Goal: Information Seeking & Learning: Learn about a topic

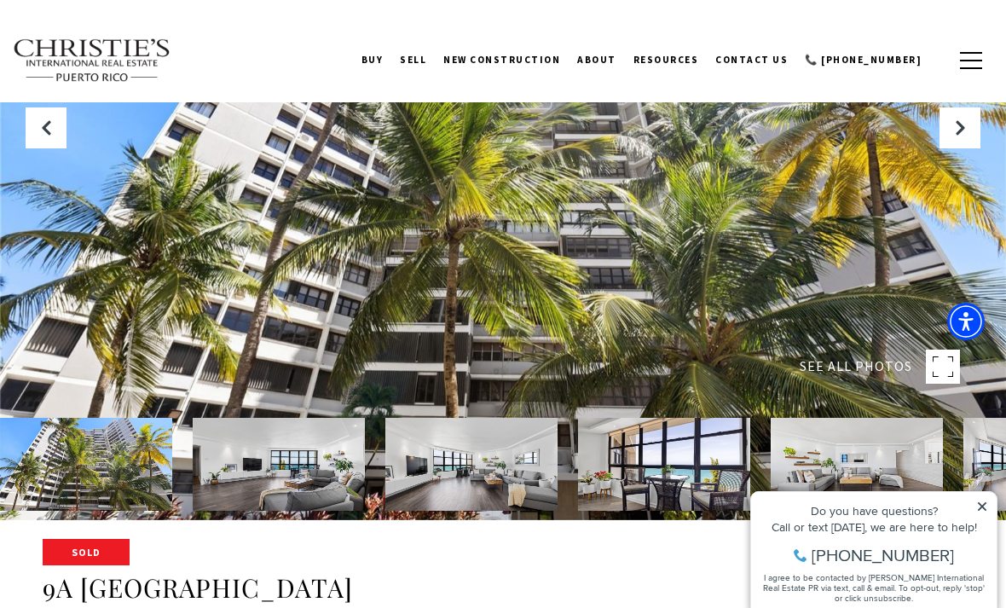
scroll to position [87, 0]
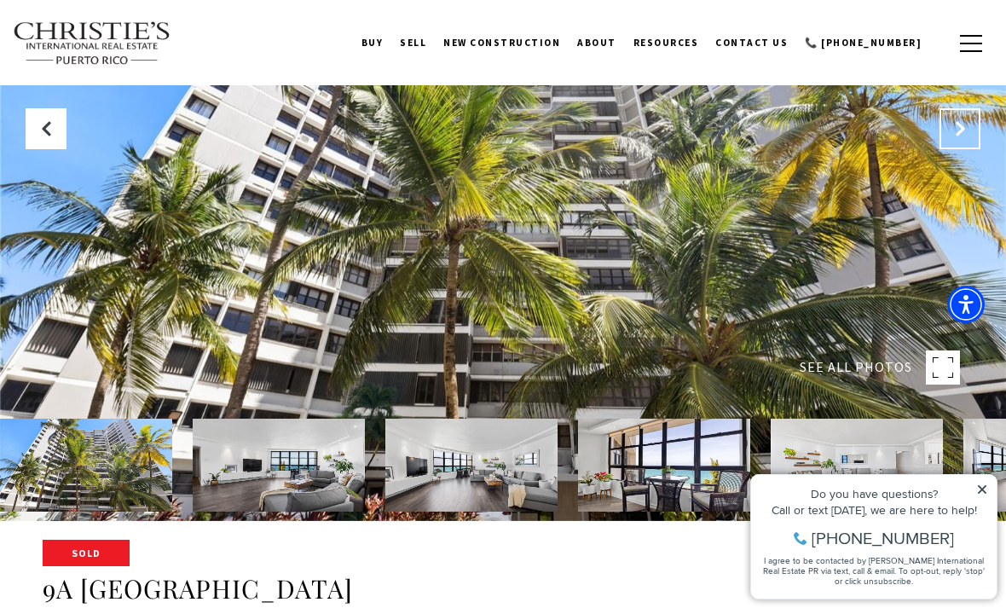
click at [954, 137] on icon "Next Slide" at bounding box center [959, 128] width 17 height 17
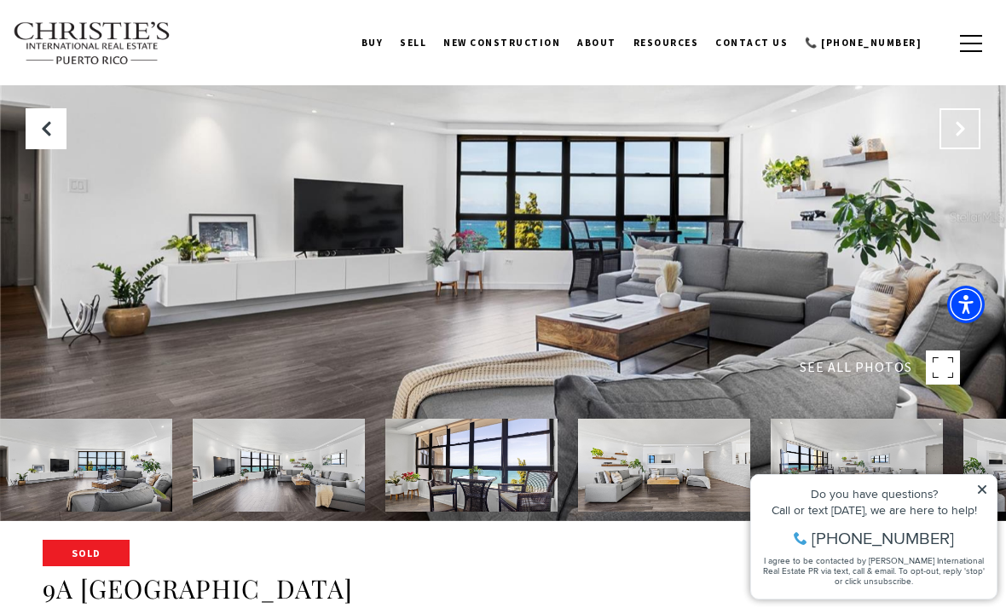
click at [947, 149] on button "Next Slide" at bounding box center [959, 128] width 41 height 41
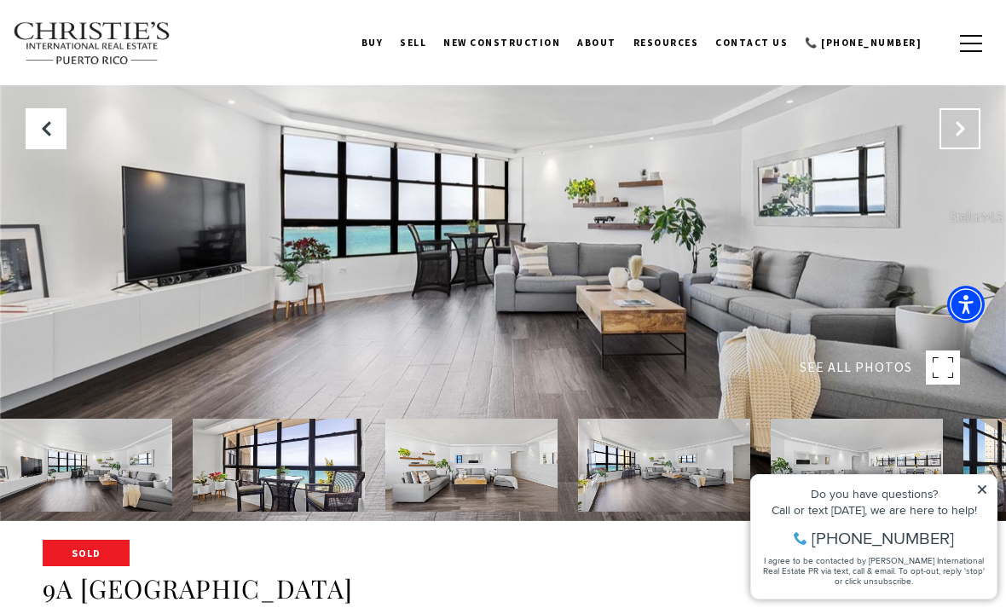
click at [942, 149] on button "Next Slide" at bounding box center [959, 128] width 41 height 41
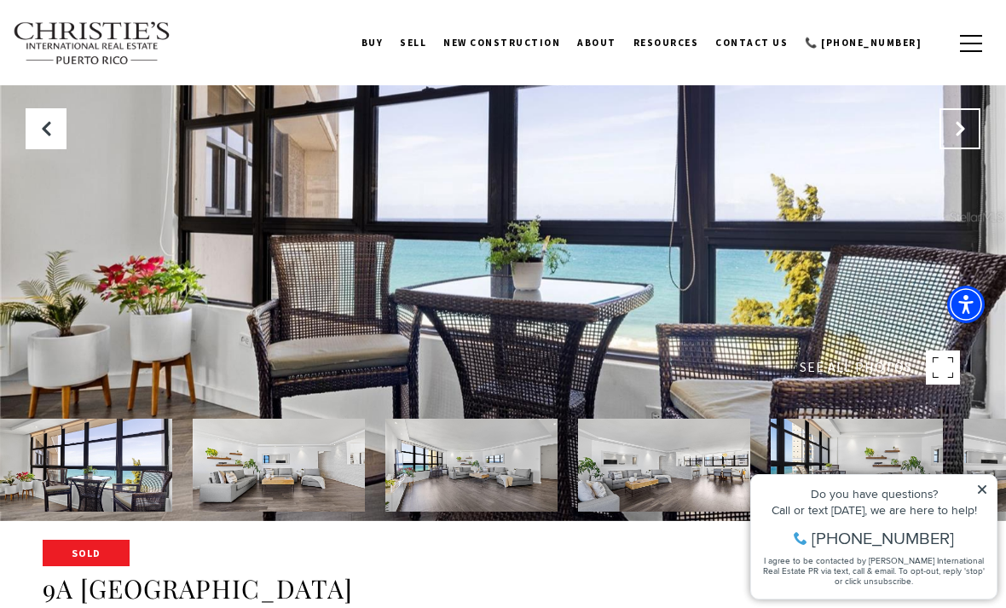
click at [944, 149] on button "Next Slide" at bounding box center [959, 128] width 41 height 41
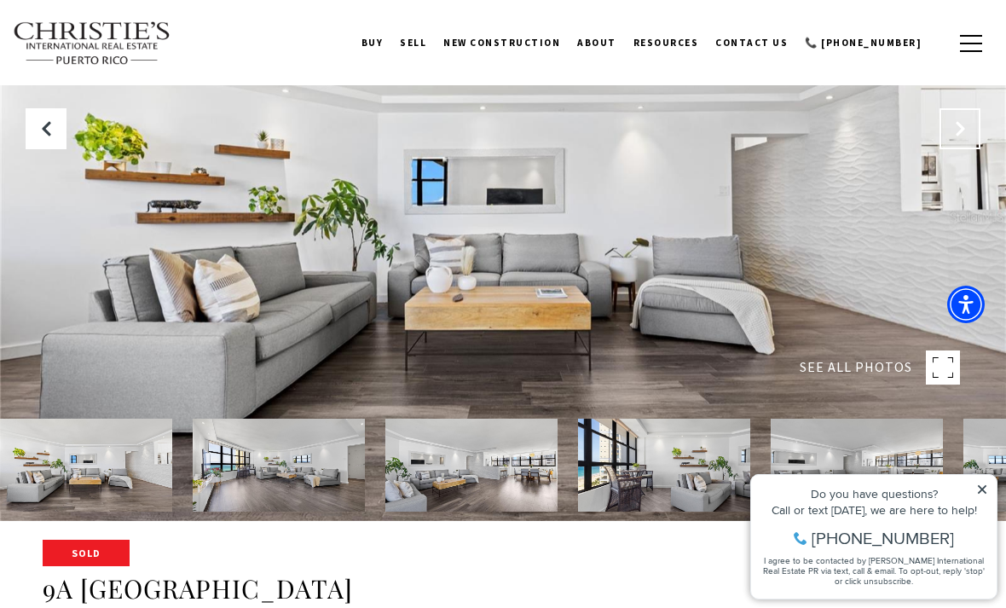
click at [961, 137] on icon "Next Slide" at bounding box center [959, 128] width 17 height 17
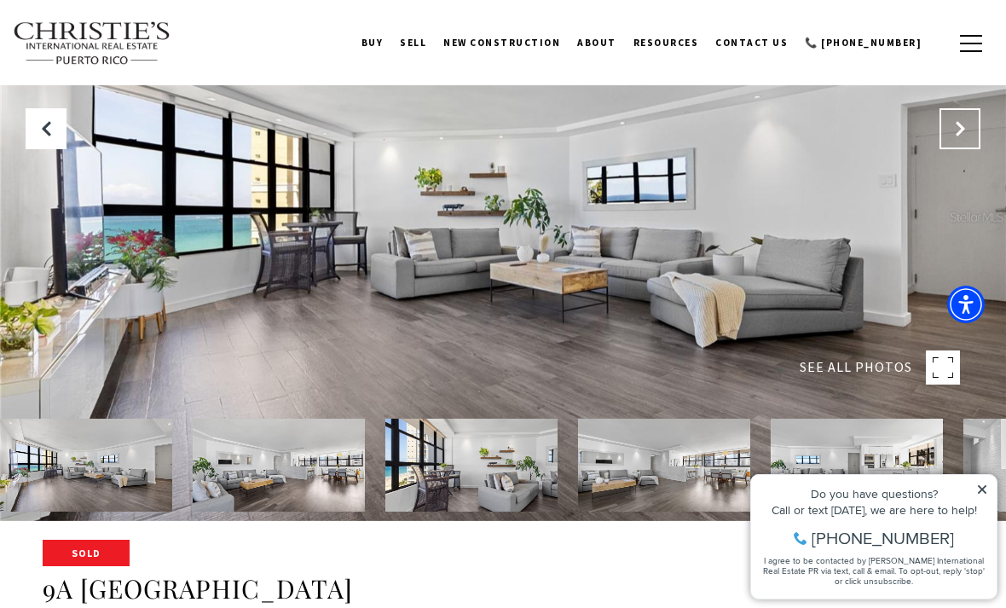
click at [953, 149] on button "Next Slide" at bounding box center [959, 128] width 41 height 41
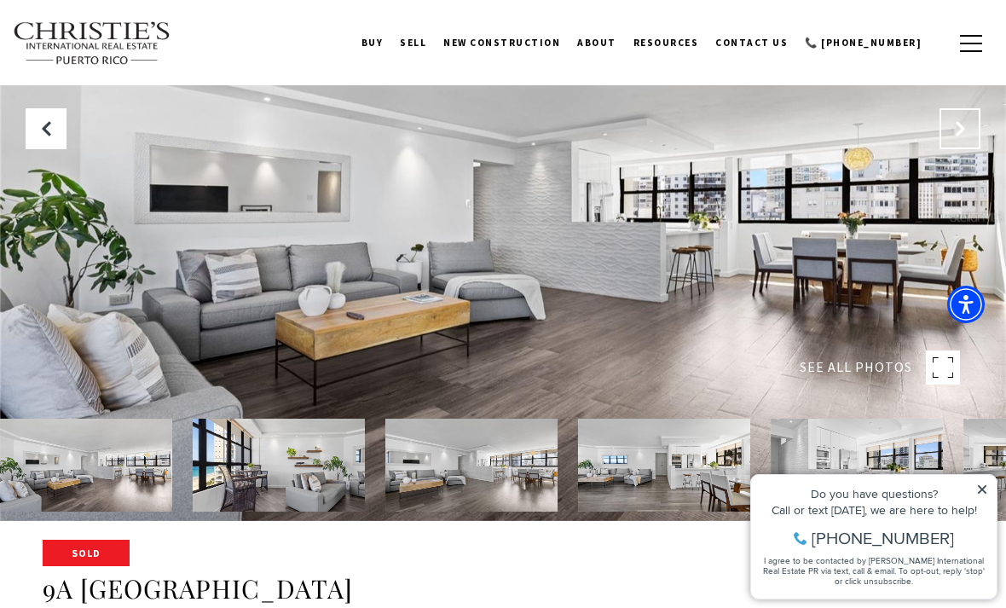
click at [965, 137] on icon "Next Slide" at bounding box center [959, 128] width 17 height 17
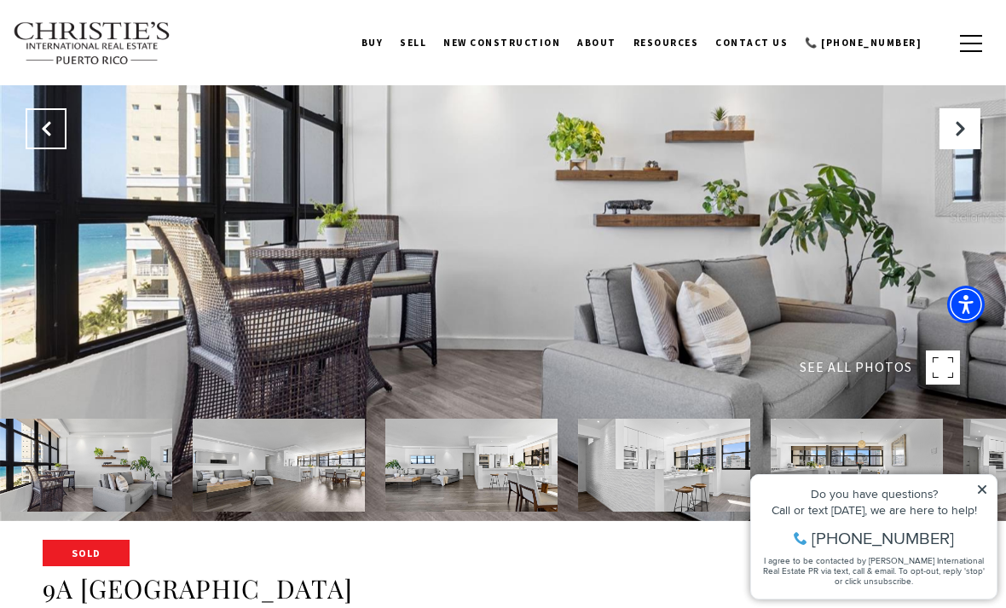
click at [48, 137] on icon "Previous Slide" at bounding box center [46, 128] width 17 height 17
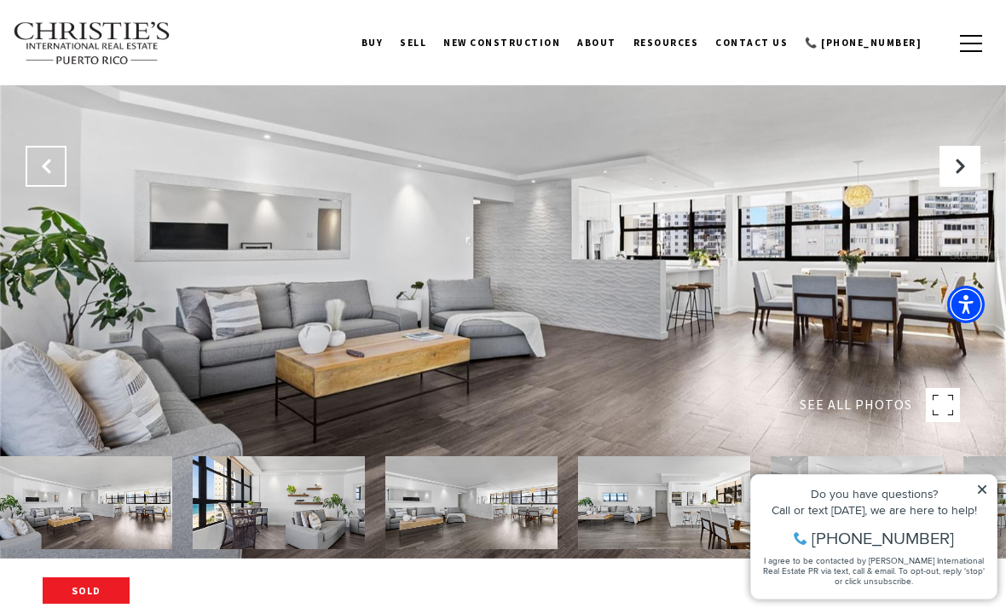
scroll to position [0, 0]
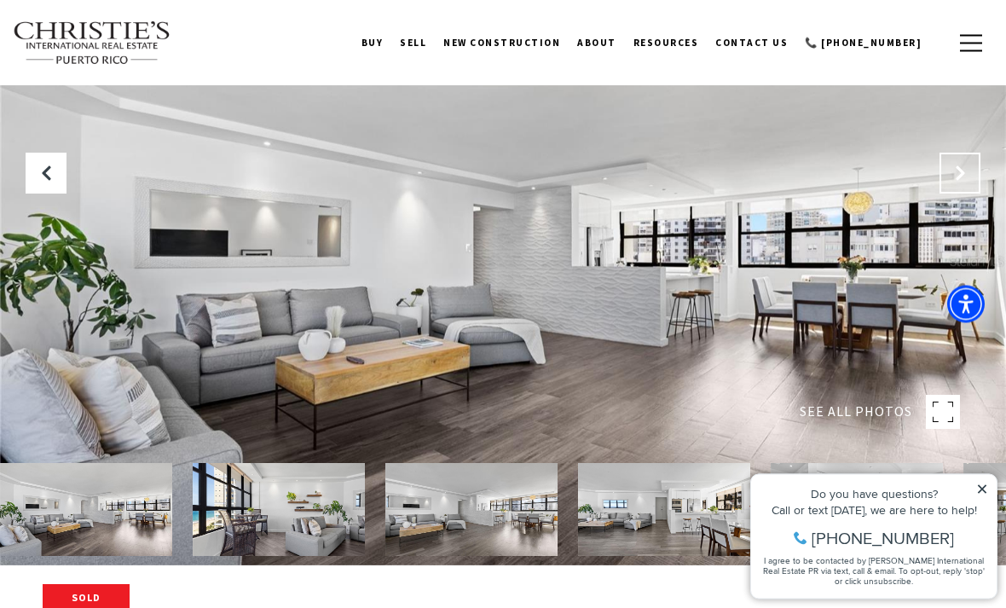
click at [961, 182] on icon "Next Slide" at bounding box center [959, 173] width 17 height 17
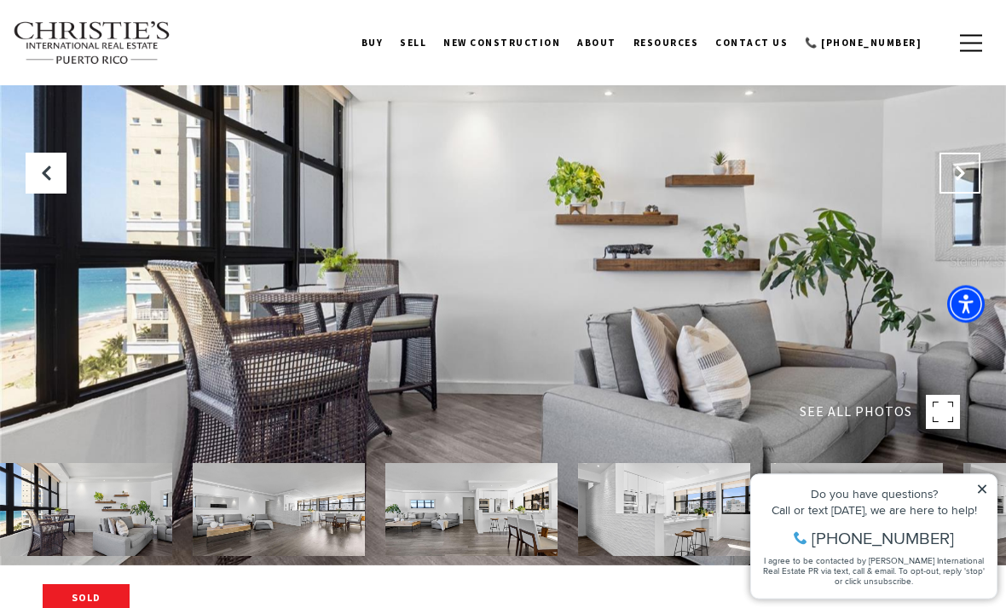
scroll to position [43, 0]
click at [961, 182] on icon "Next Slide" at bounding box center [959, 173] width 17 height 17
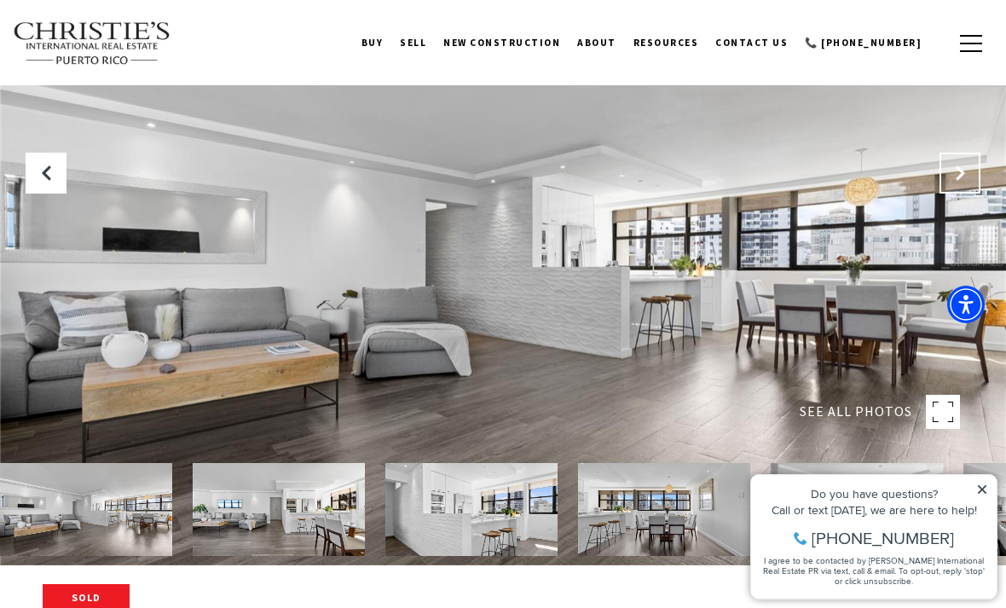
click at [960, 182] on icon "Next Slide" at bounding box center [959, 173] width 17 height 17
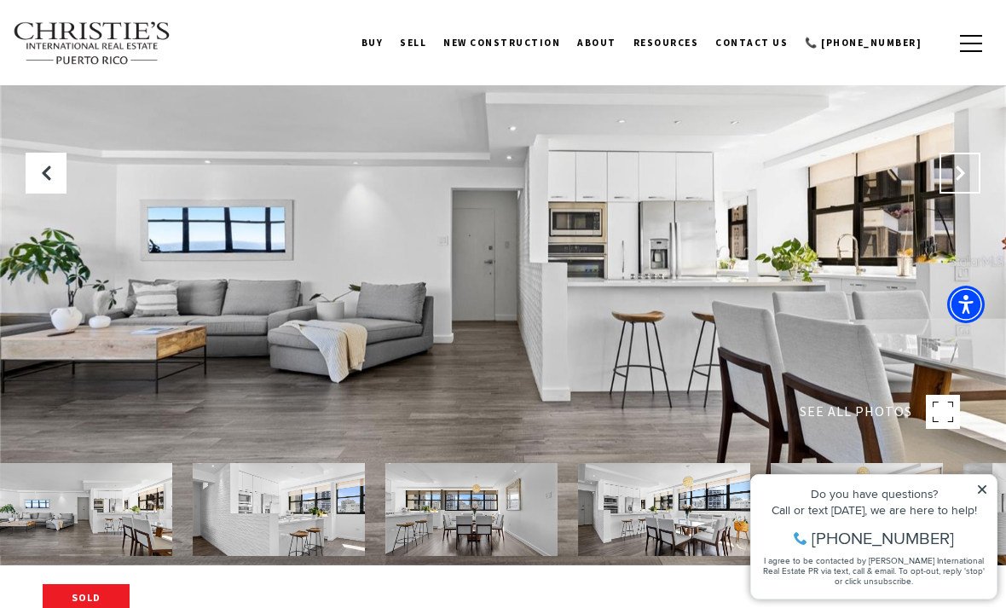
click at [959, 193] on button "Next Slide" at bounding box center [959, 173] width 41 height 41
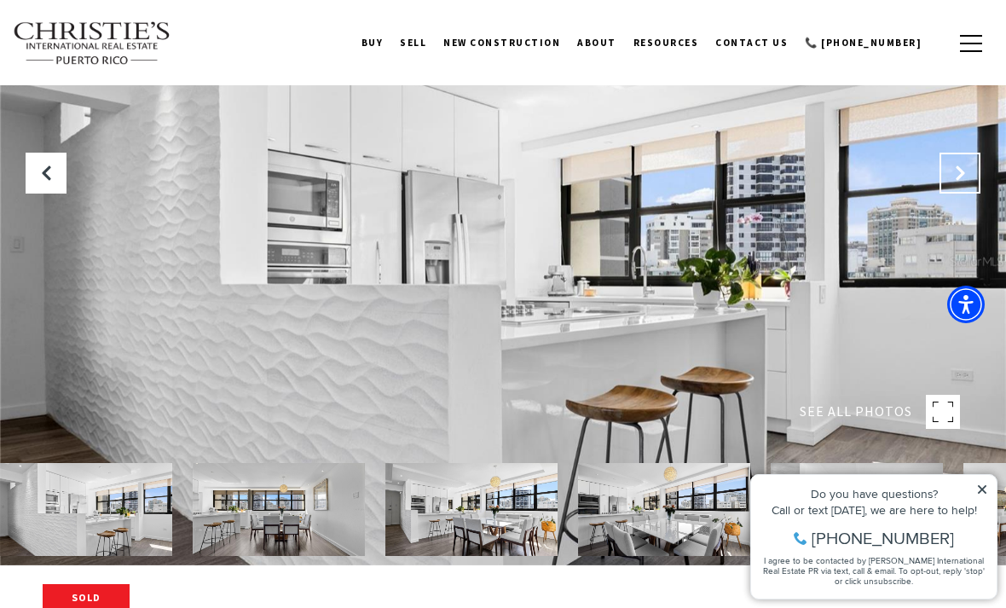
click at [955, 182] on icon "Next Slide" at bounding box center [959, 173] width 17 height 17
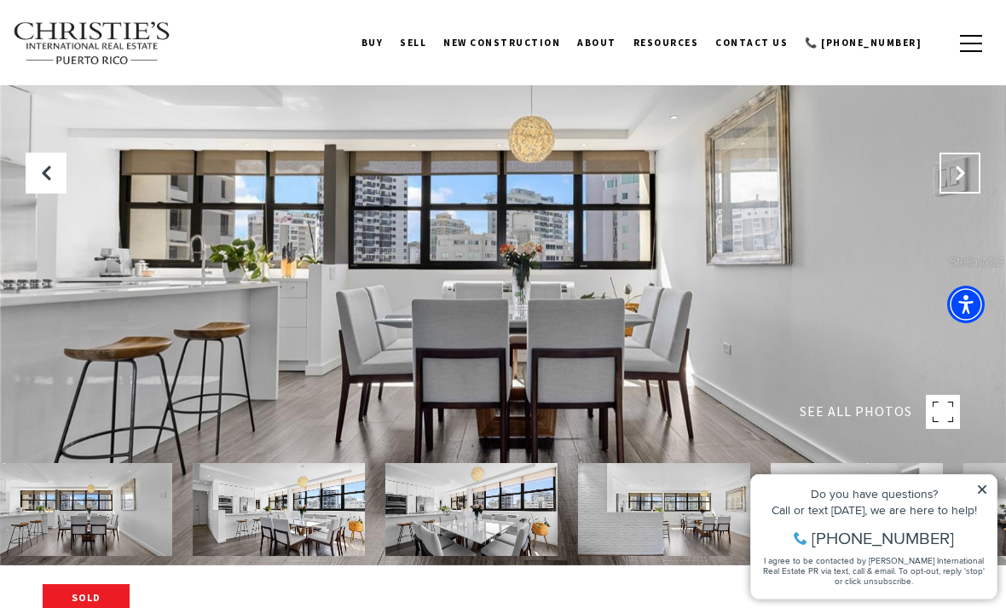
click at [952, 182] on icon "Next Slide" at bounding box center [959, 173] width 17 height 17
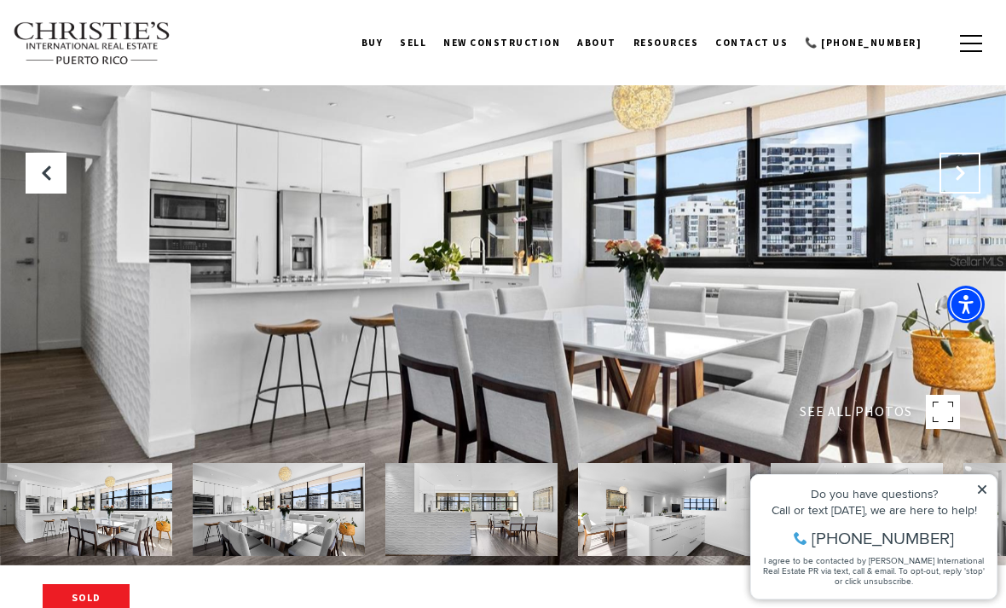
click at [957, 182] on icon "Next Slide" at bounding box center [959, 173] width 17 height 17
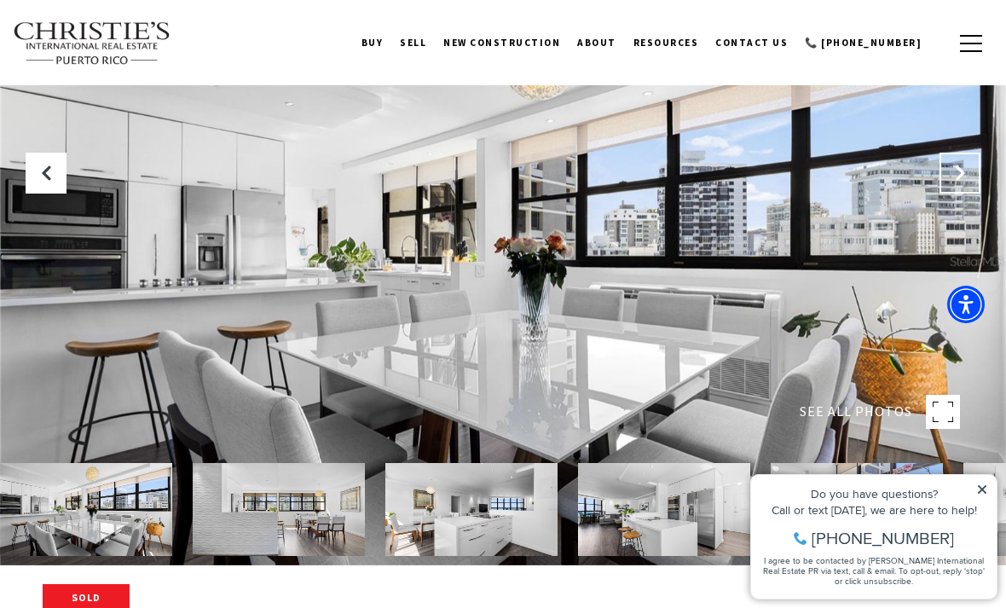
click at [967, 182] on icon "Next Slide" at bounding box center [959, 173] width 17 height 17
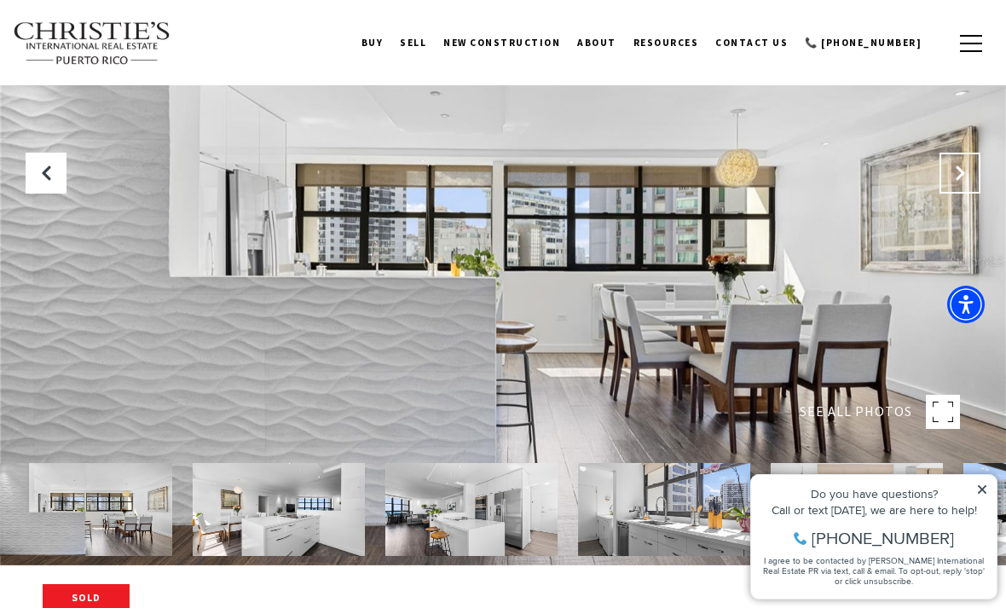
click at [967, 182] on icon "Next Slide" at bounding box center [959, 173] width 17 height 17
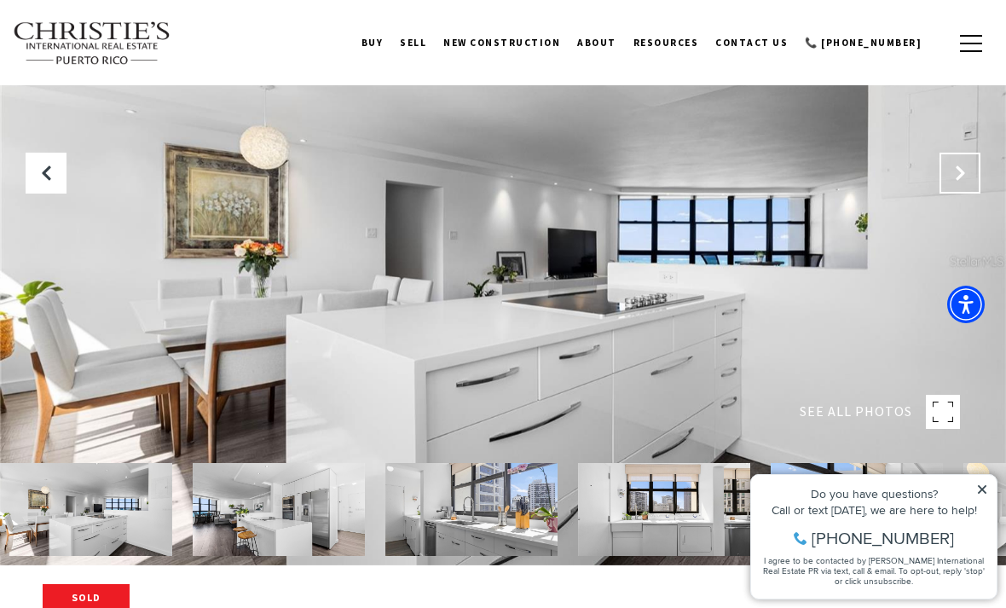
click at [963, 182] on icon "Next Slide" at bounding box center [959, 173] width 17 height 17
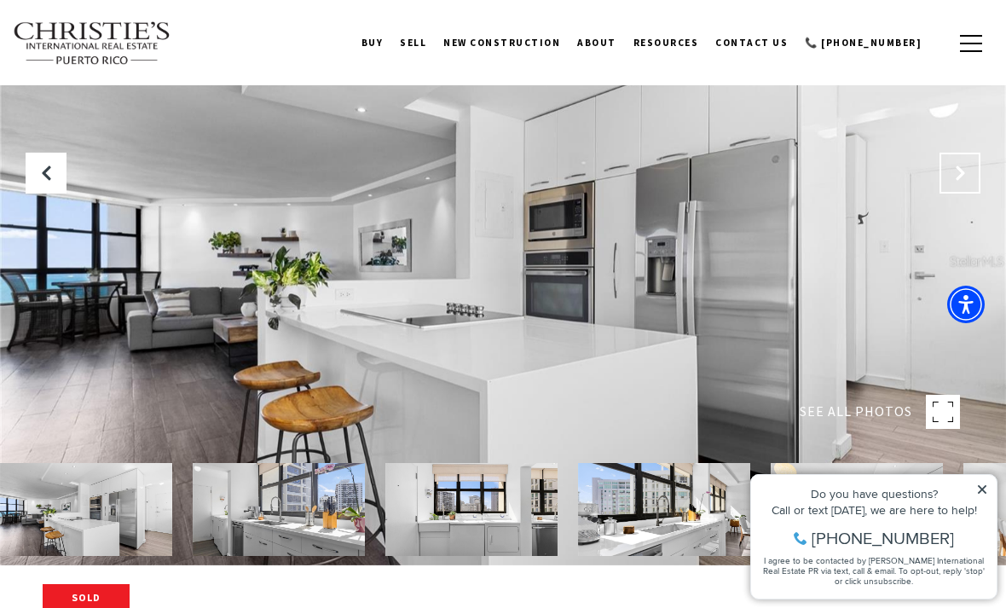
click at [955, 182] on icon "Next Slide" at bounding box center [959, 173] width 17 height 17
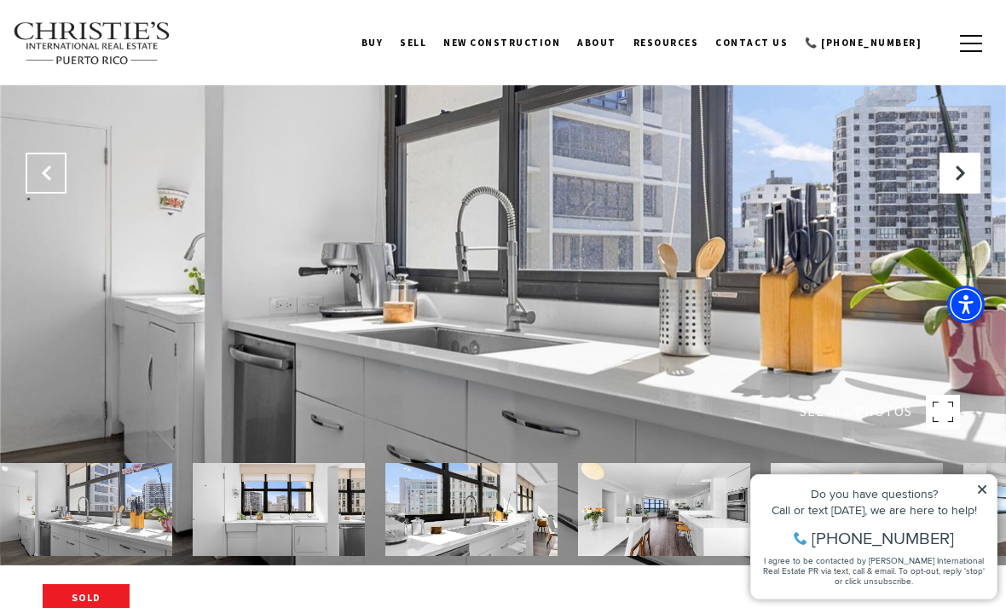
click at [37, 193] on button "Previous Slide" at bounding box center [46, 173] width 41 height 41
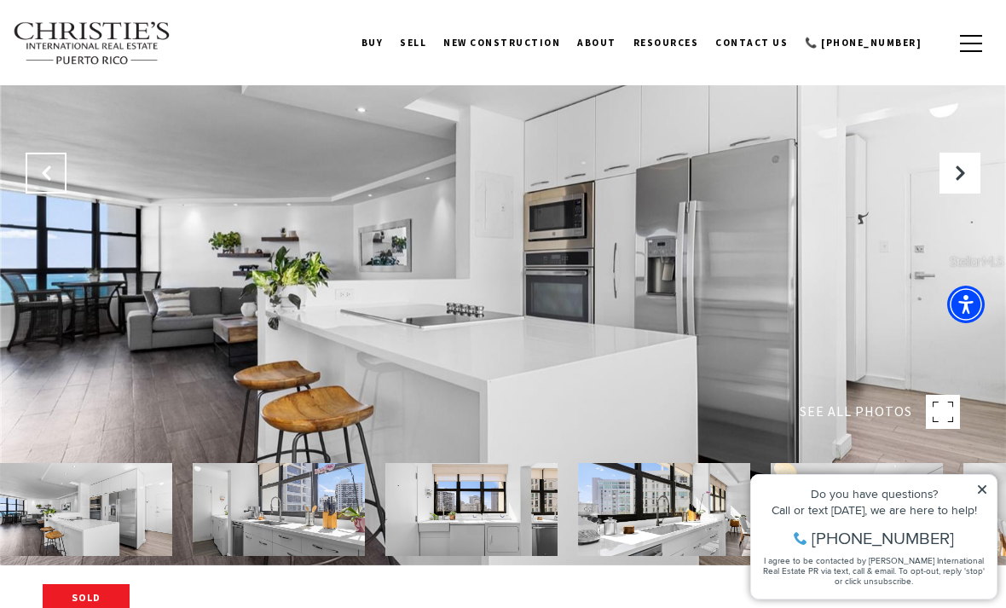
click at [957, 193] on button "Next Slide" at bounding box center [959, 173] width 41 height 41
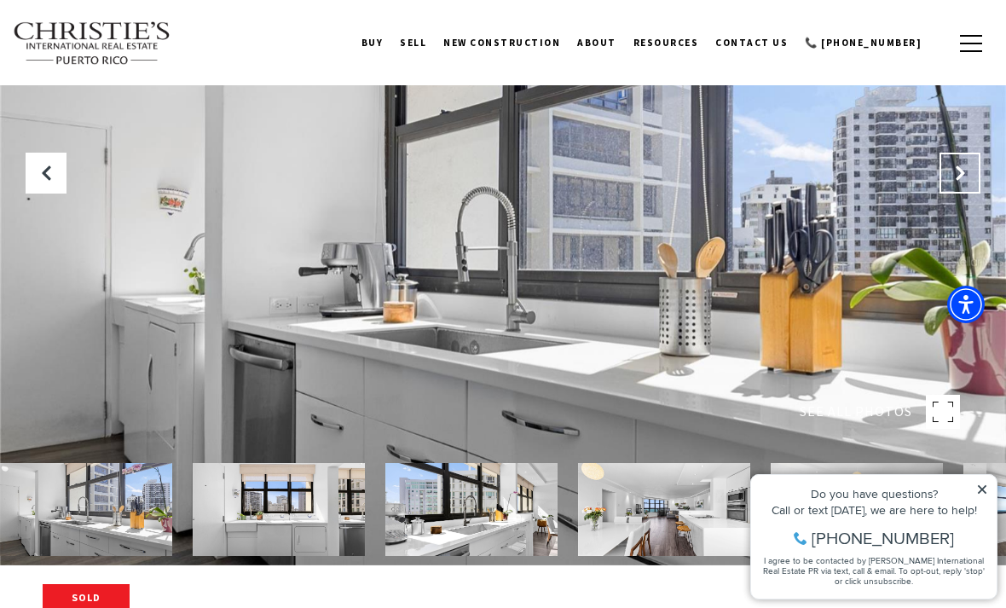
click at [951, 182] on icon "Next Slide" at bounding box center [959, 173] width 17 height 17
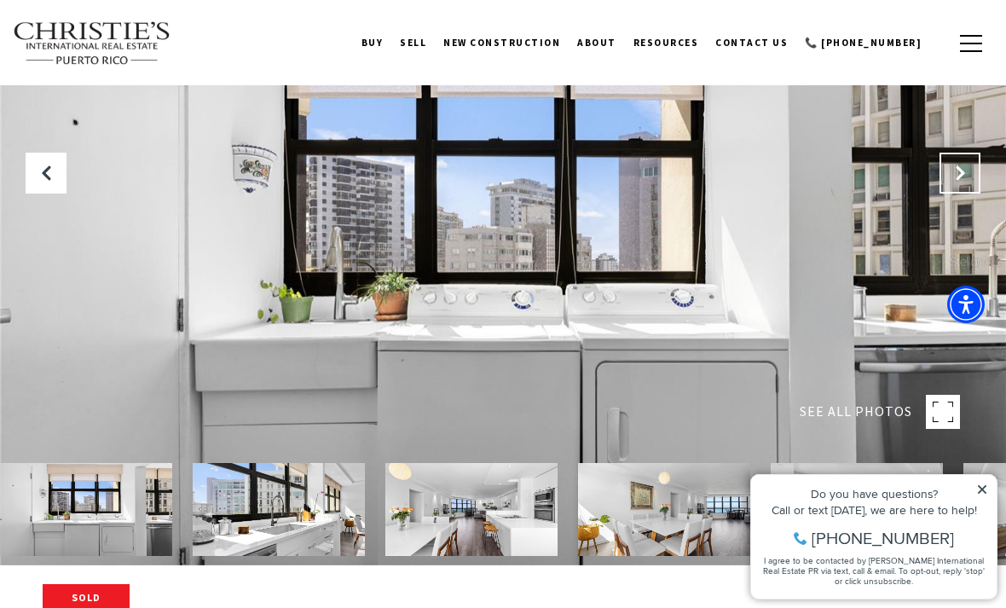
click at [959, 182] on icon "Next Slide" at bounding box center [959, 173] width 17 height 17
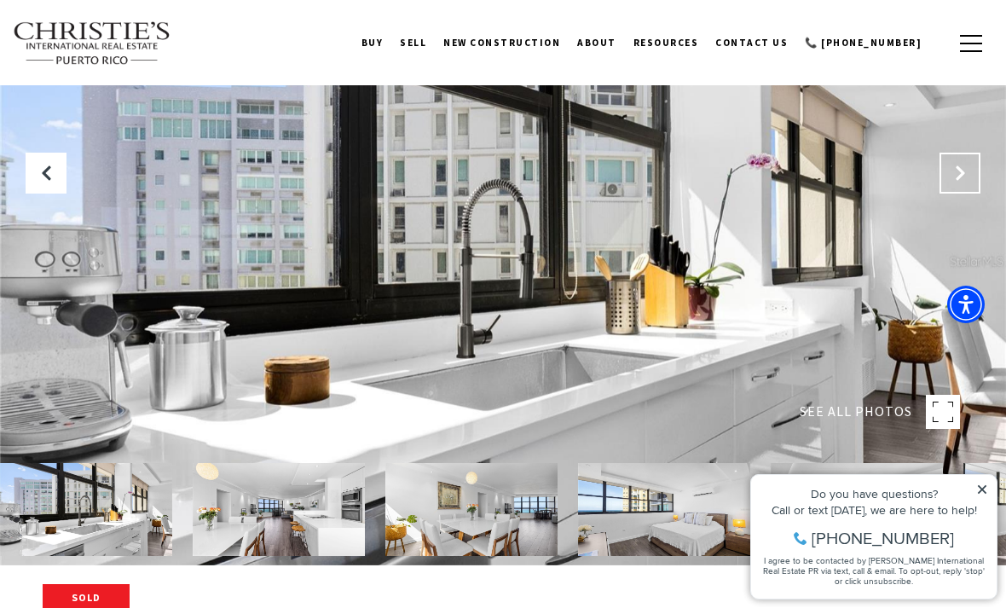
click at [958, 193] on button "Next Slide" at bounding box center [959, 173] width 41 height 41
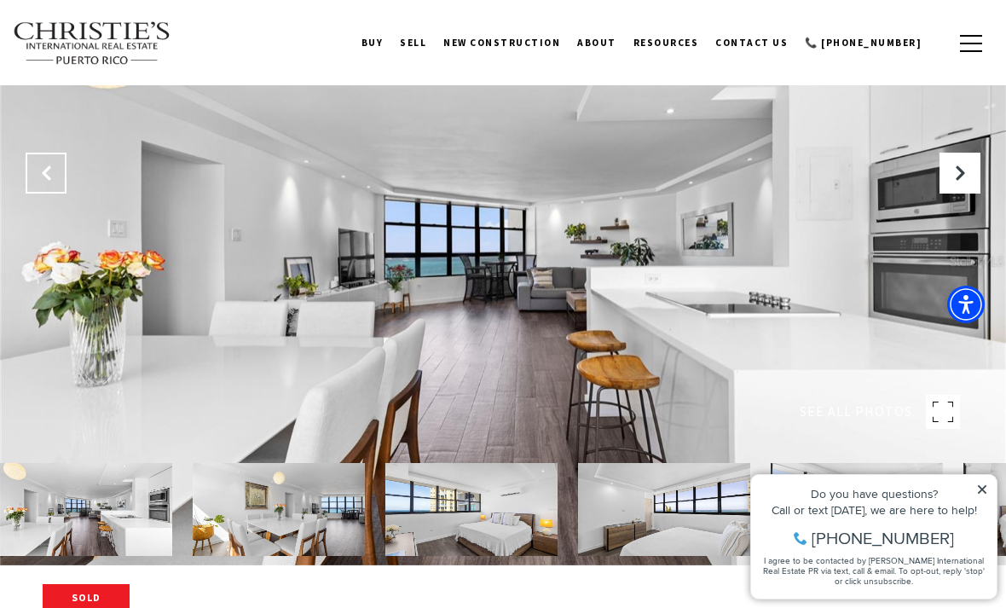
click at [52, 182] on icon "Previous Slide" at bounding box center [46, 173] width 17 height 17
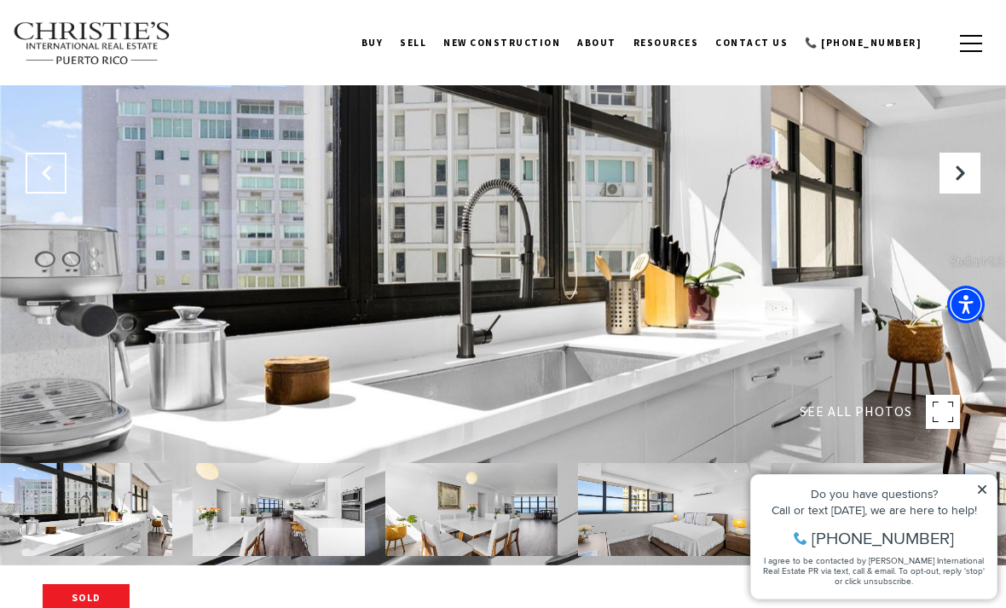
click at [52, 182] on icon "Previous Slide" at bounding box center [46, 173] width 17 height 17
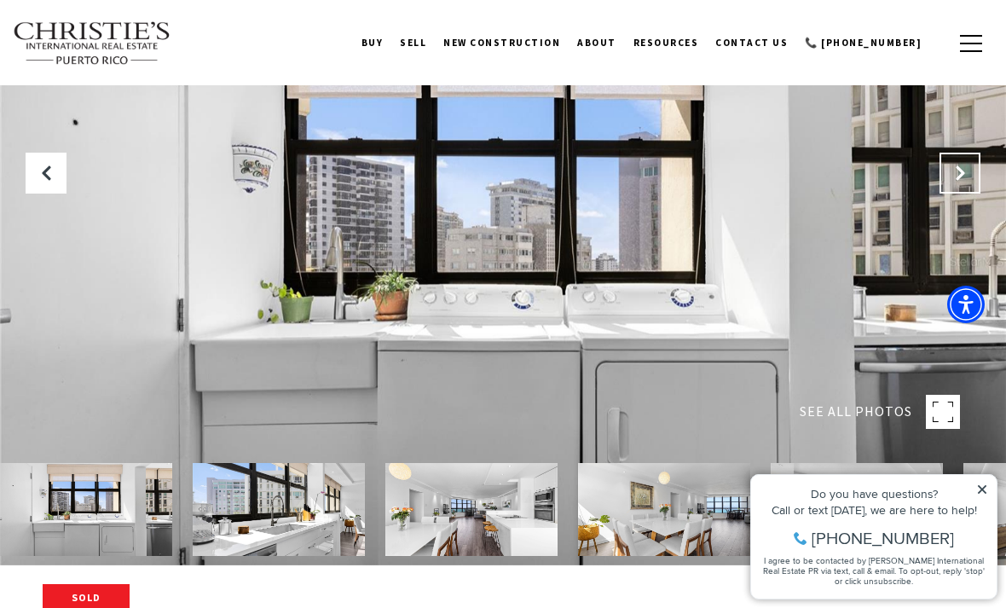
click at [955, 182] on icon "Next Slide" at bounding box center [959, 173] width 17 height 17
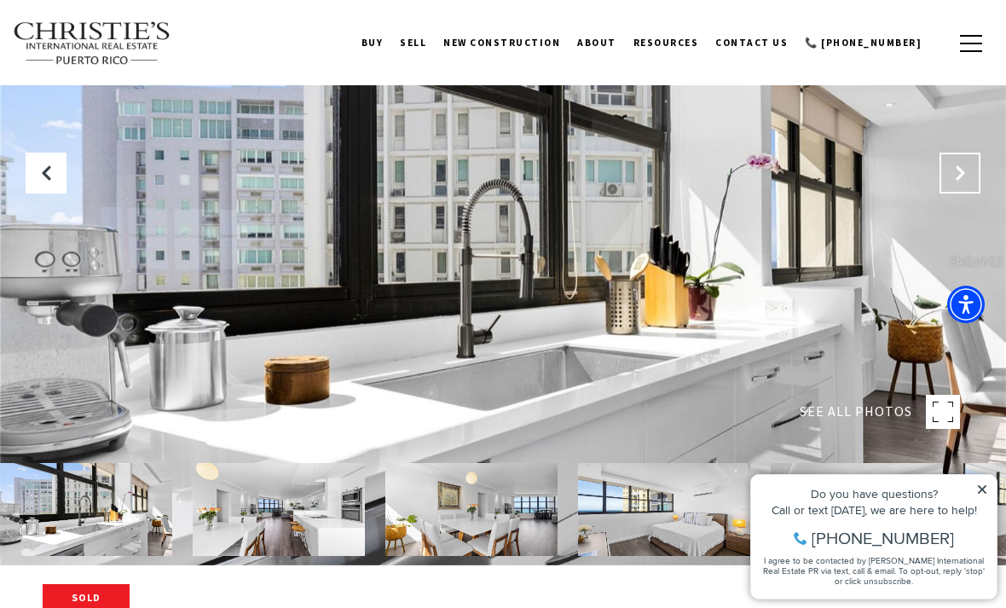
click at [961, 182] on icon "Next Slide" at bounding box center [959, 173] width 17 height 17
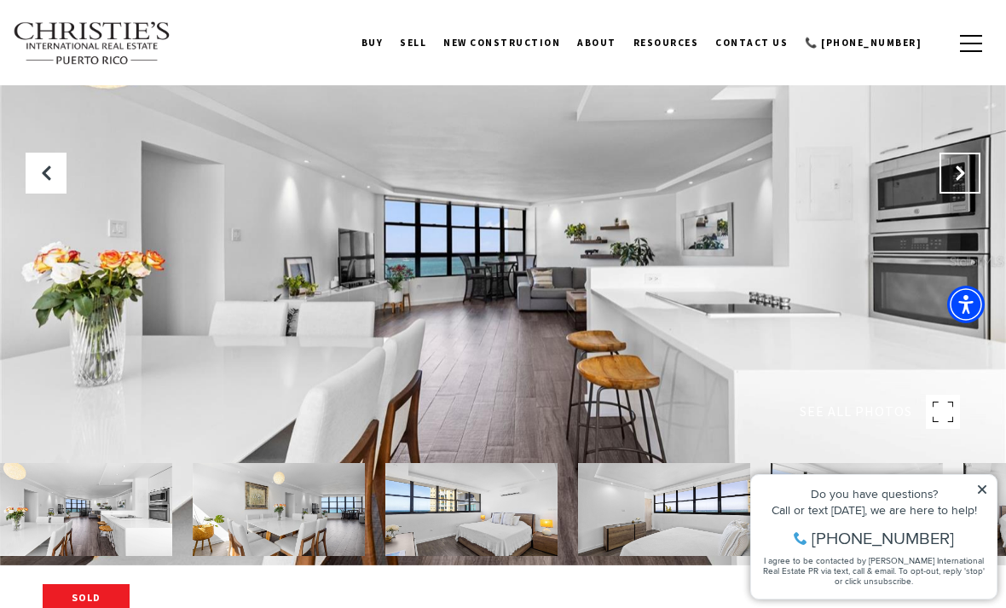
click at [961, 182] on icon "Next Slide" at bounding box center [959, 173] width 17 height 17
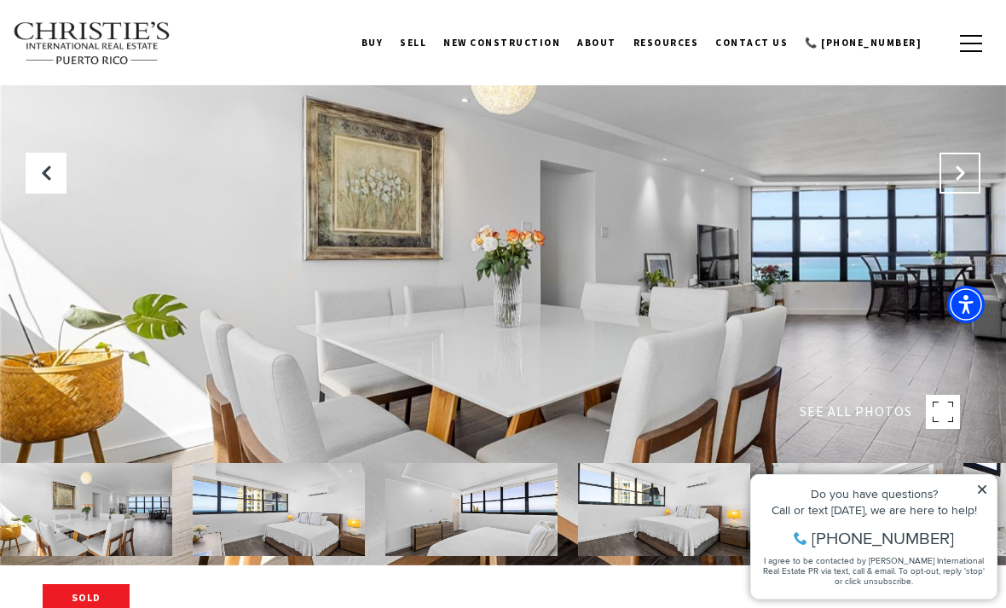
click at [961, 182] on icon "Next Slide" at bounding box center [959, 173] width 17 height 17
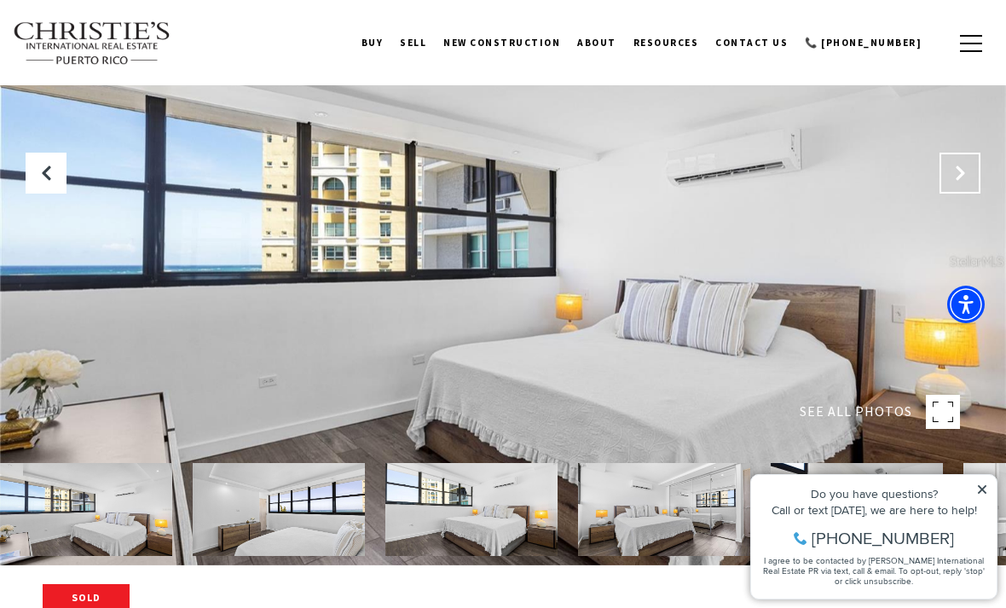
click at [959, 193] on button "Next Slide" at bounding box center [959, 173] width 41 height 41
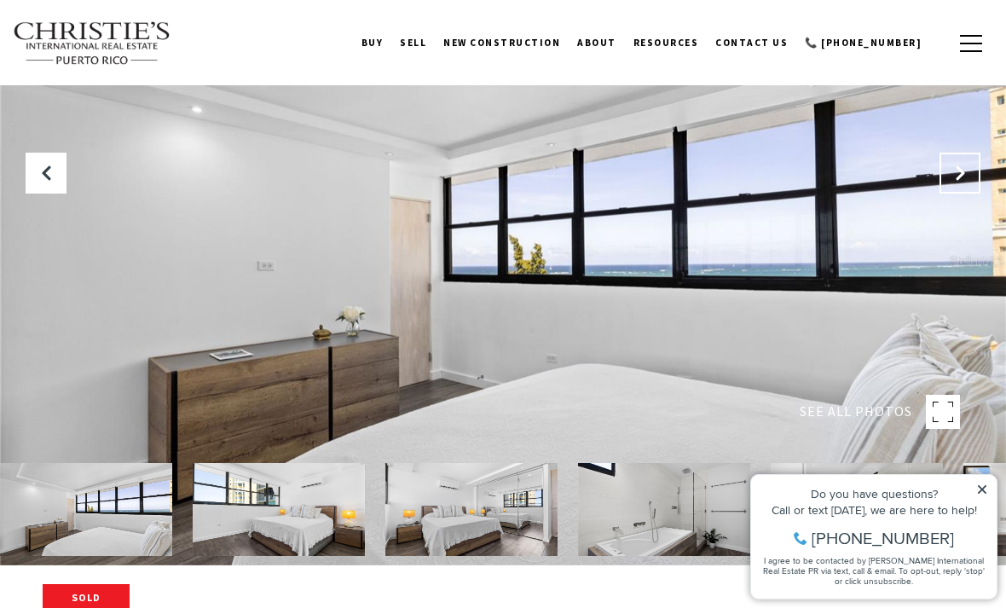
click at [951, 182] on icon "Next Slide" at bounding box center [959, 173] width 17 height 17
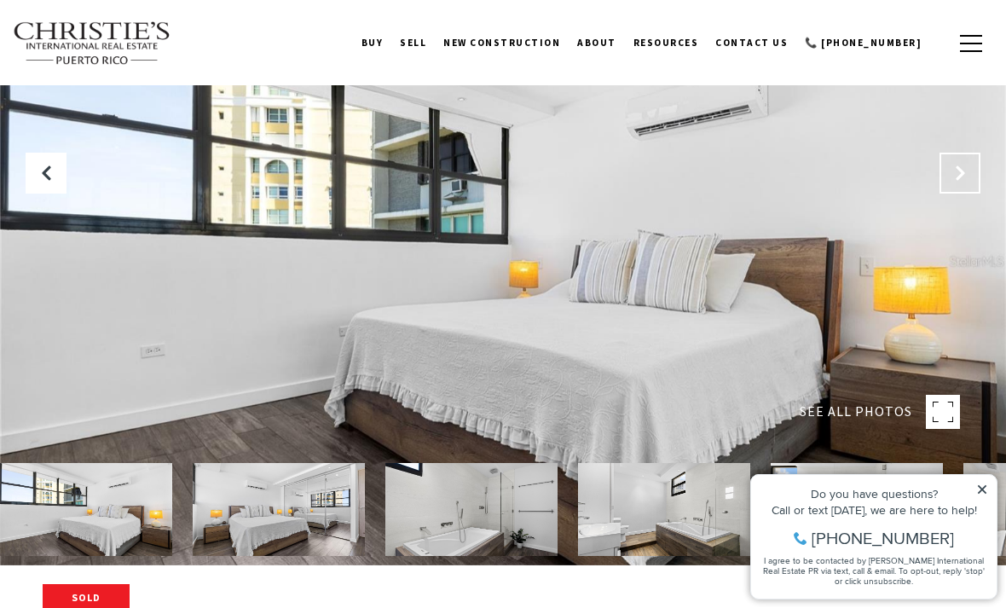
click at [959, 182] on icon "Next Slide" at bounding box center [959, 173] width 17 height 17
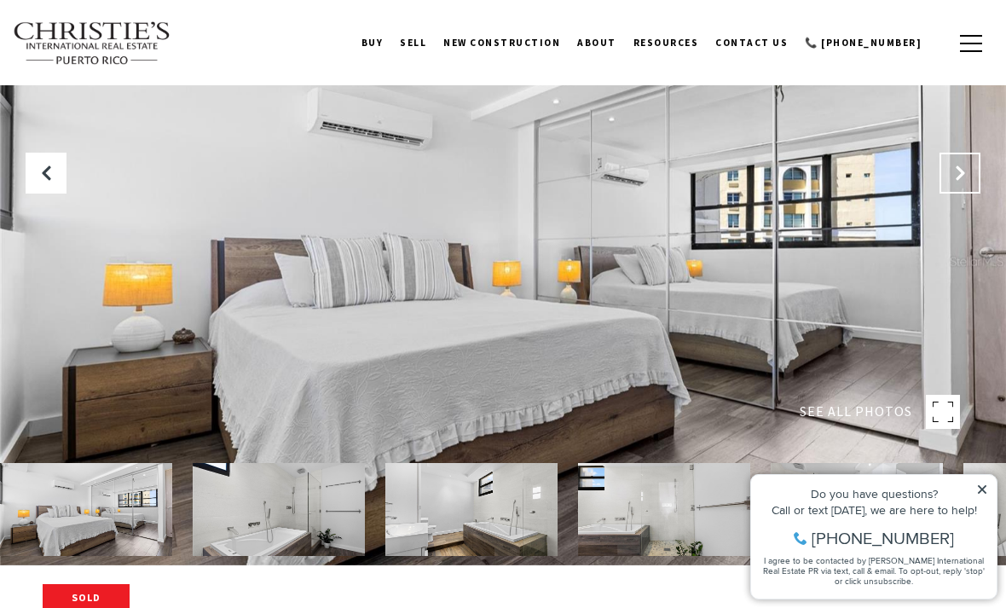
click at [965, 182] on icon "Next Slide" at bounding box center [959, 173] width 17 height 17
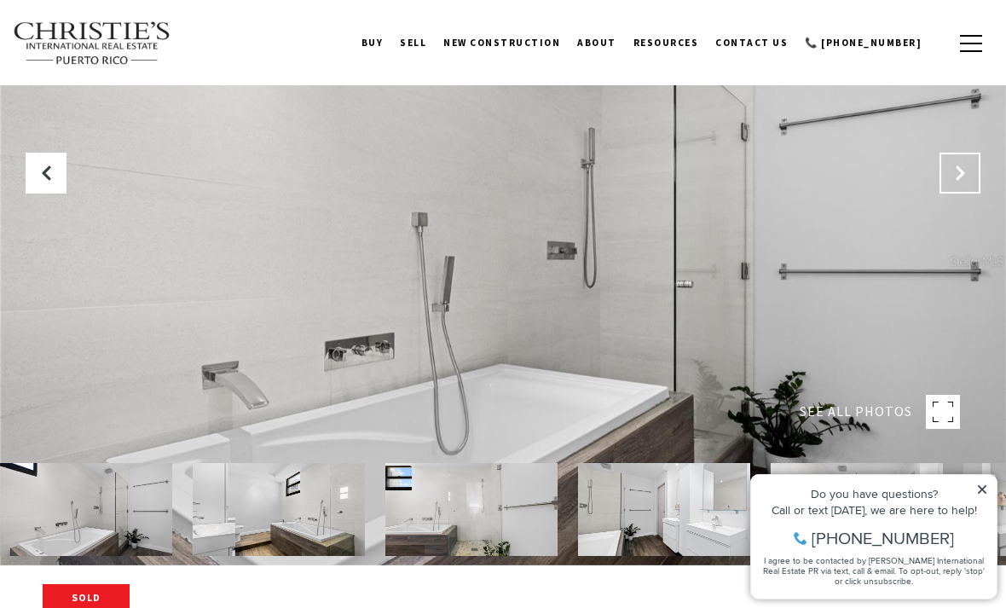
click at [973, 193] on button "Next Slide" at bounding box center [959, 173] width 41 height 41
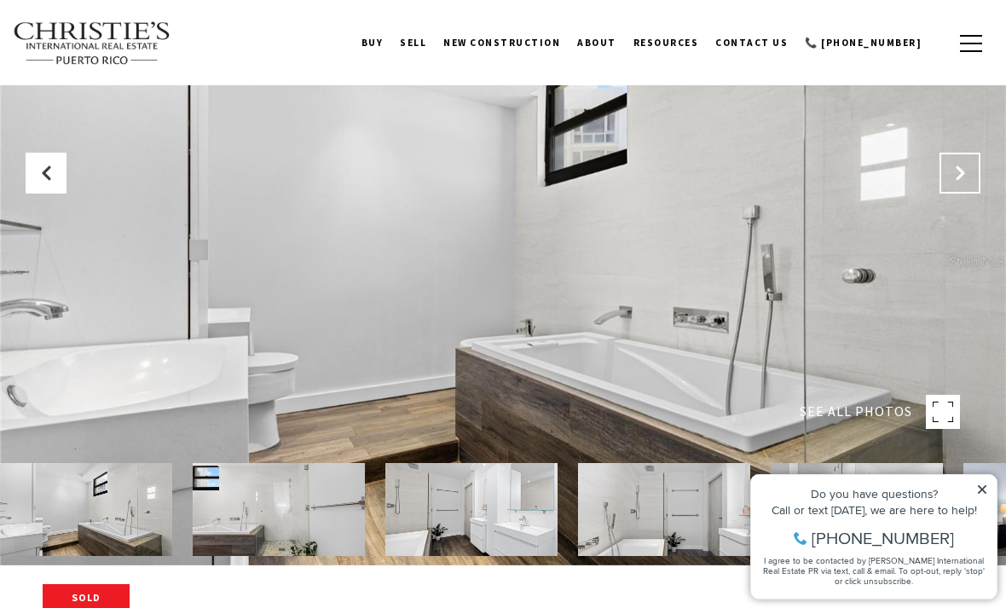
click at [961, 182] on icon "Next Slide" at bounding box center [959, 173] width 17 height 17
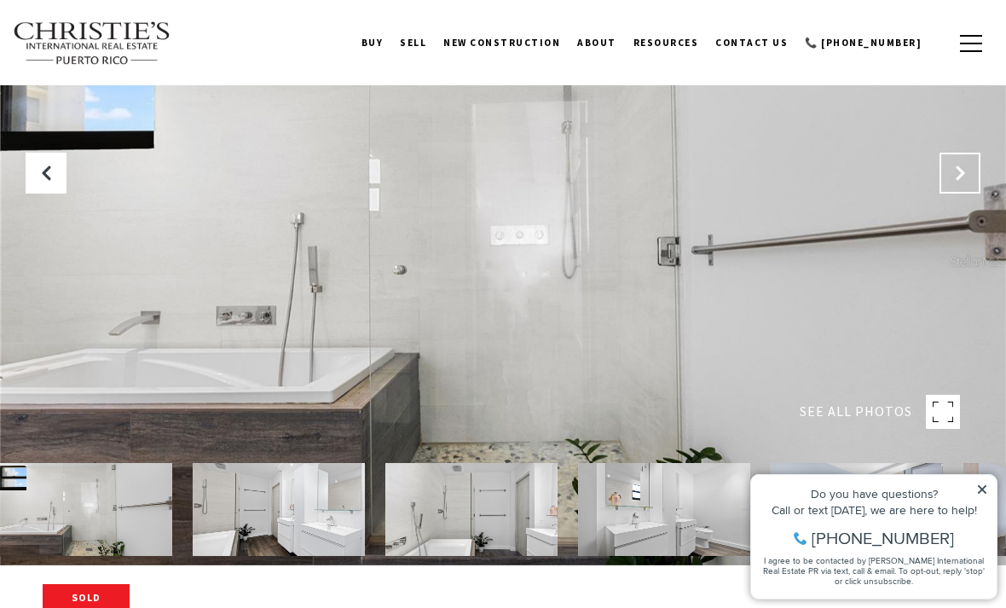
click at [954, 182] on icon "Next Slide" at bounding box center [959, 173] width 17 height 17
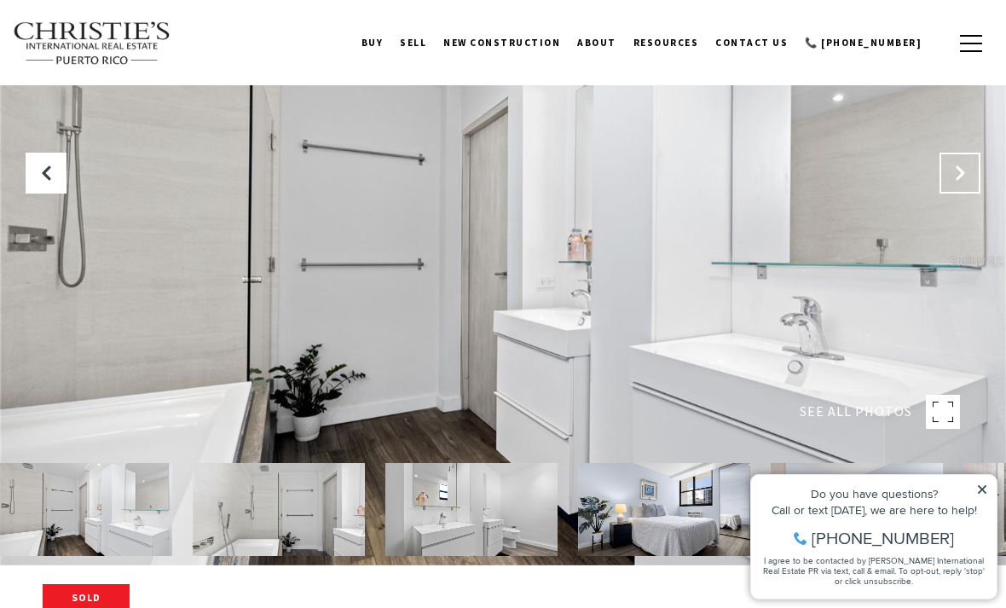
click at [956, 182] on icon "Next Slide" at bounding box center [959, 173] width 17 height 17
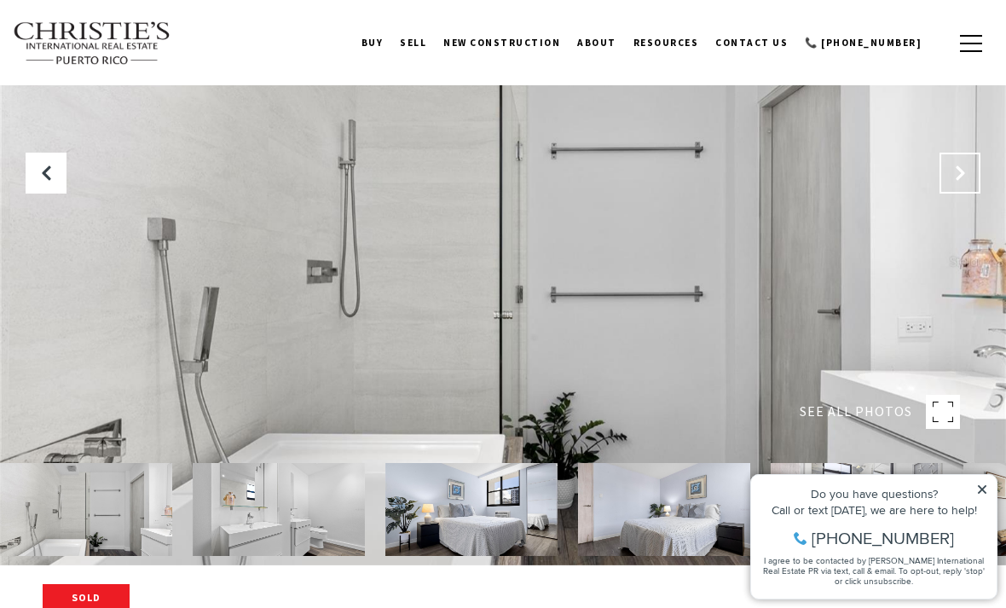
click at [958, 182] on icon "Next Slide" at bounding box center [959, 173] width 17 height 17
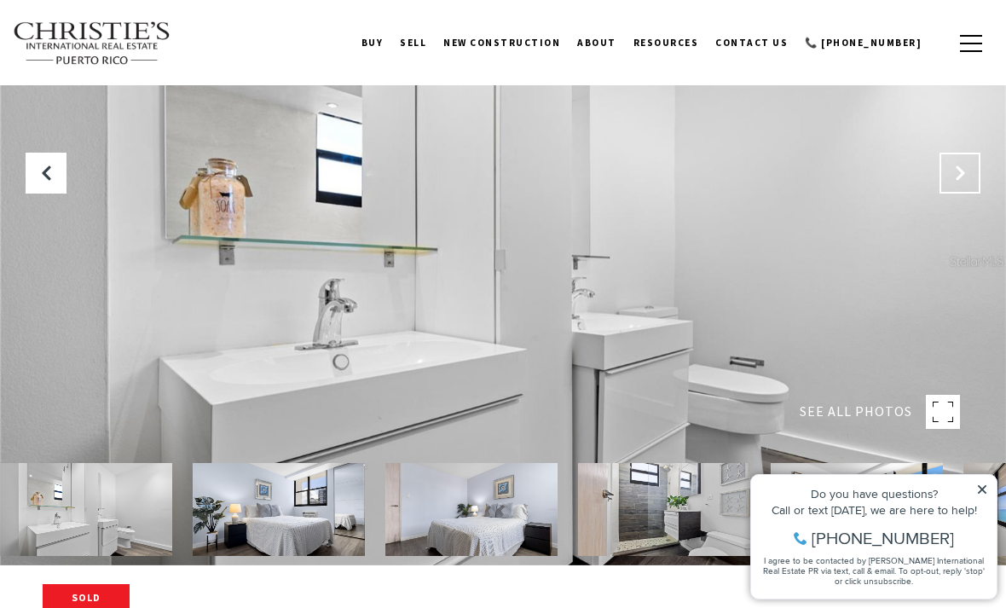
click at [956, 182] on icon "Next Slide" at bounding box center [959, 173] width 17 height 17
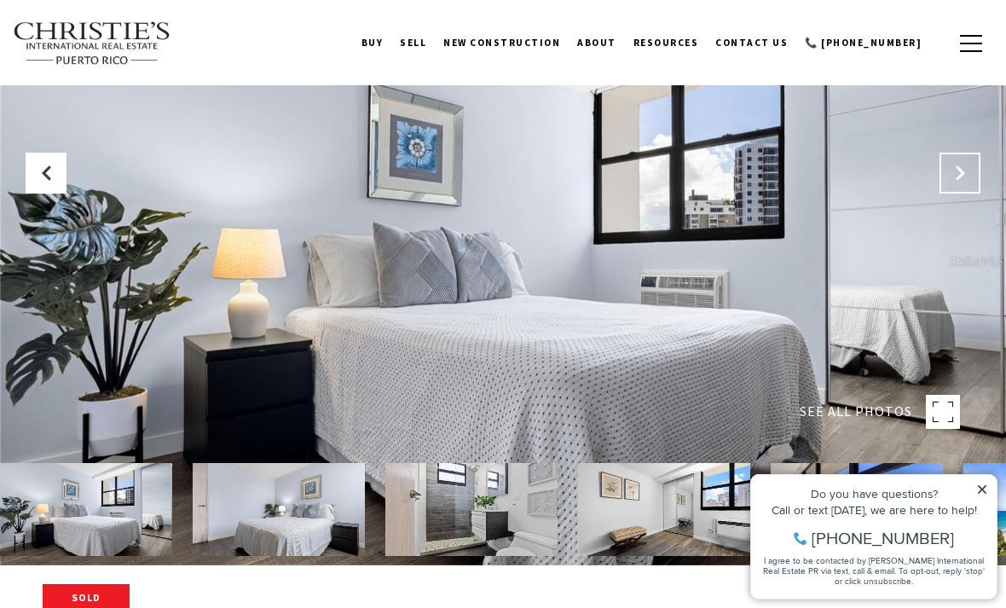
click at [964, 182] on icon "Next Slide" at bounding box center [959, 173] width 17 height 17
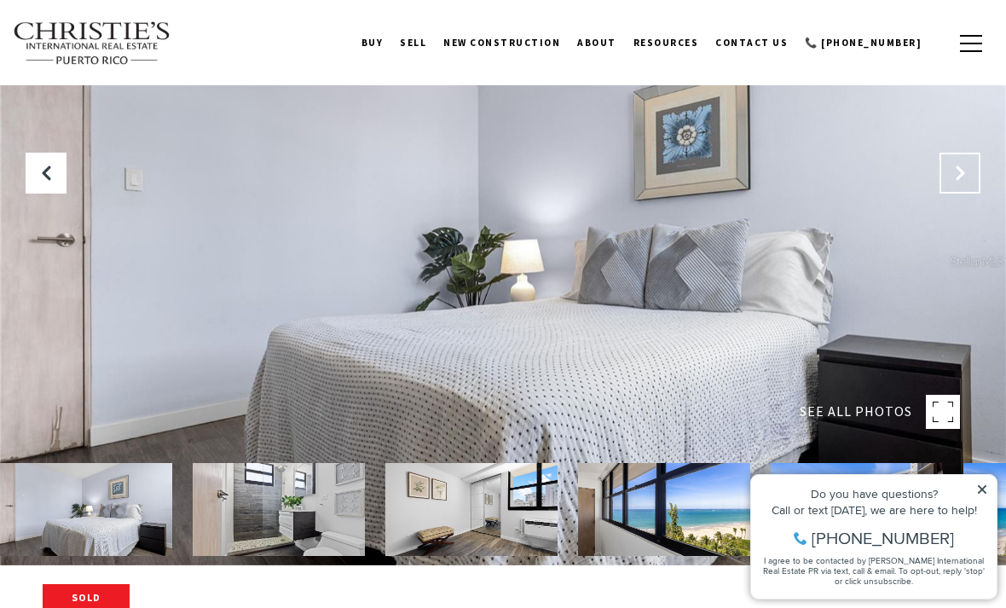
click at [957, 182] on icon "Next Slide" at bounding box center [959, 173] width 17 height 17
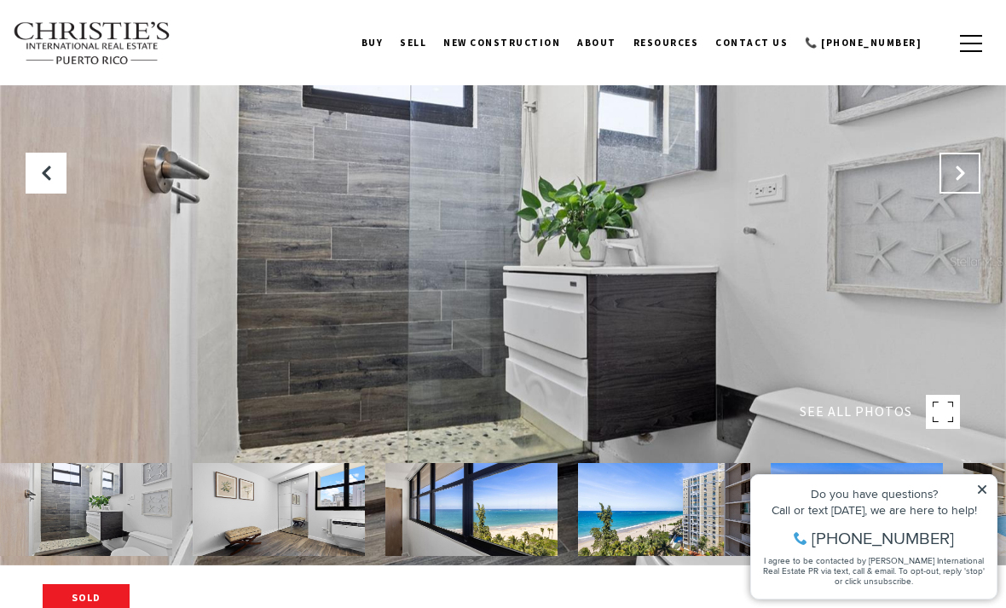
click at [950, 193] on button "Next Slide" at bounding box center [959, 173] width 41 height 41
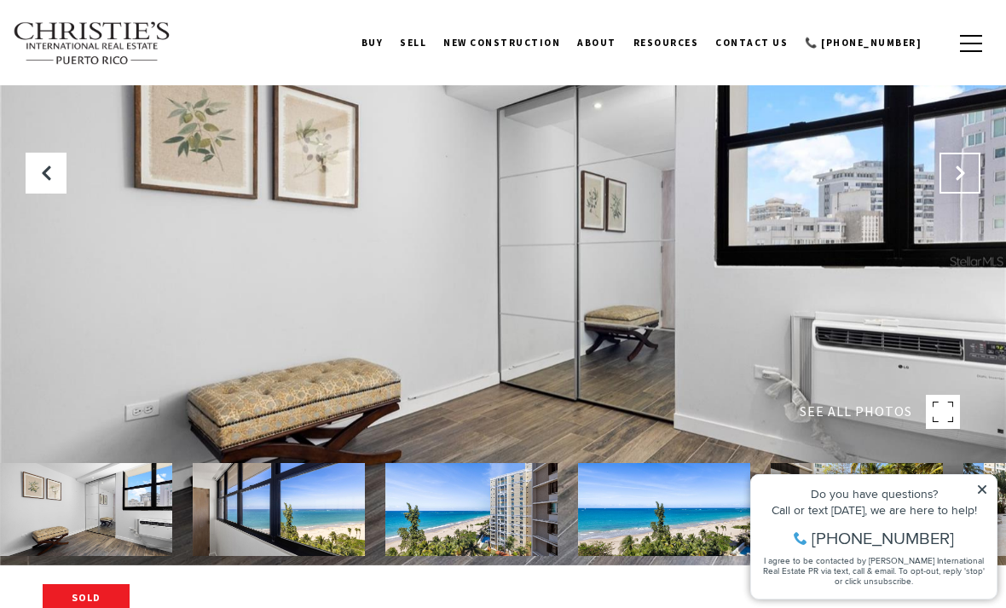
click at [958, 182] on icon "Next Slide" at bounding box center [959, 173] width 17 height 17
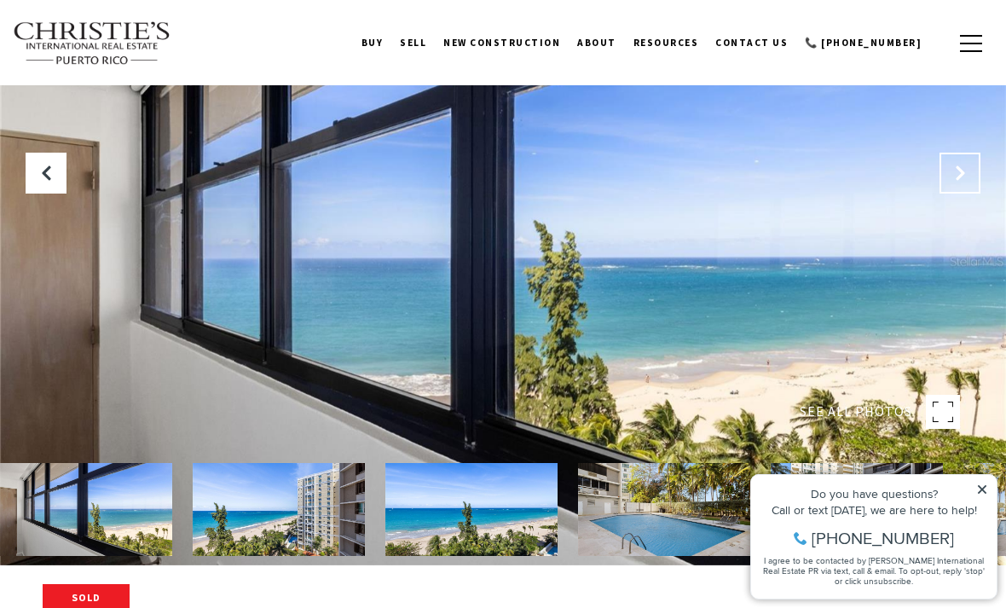
click at [950, 193] on button "Next Slide" at bounding box center [959, 173] width 41 height 41
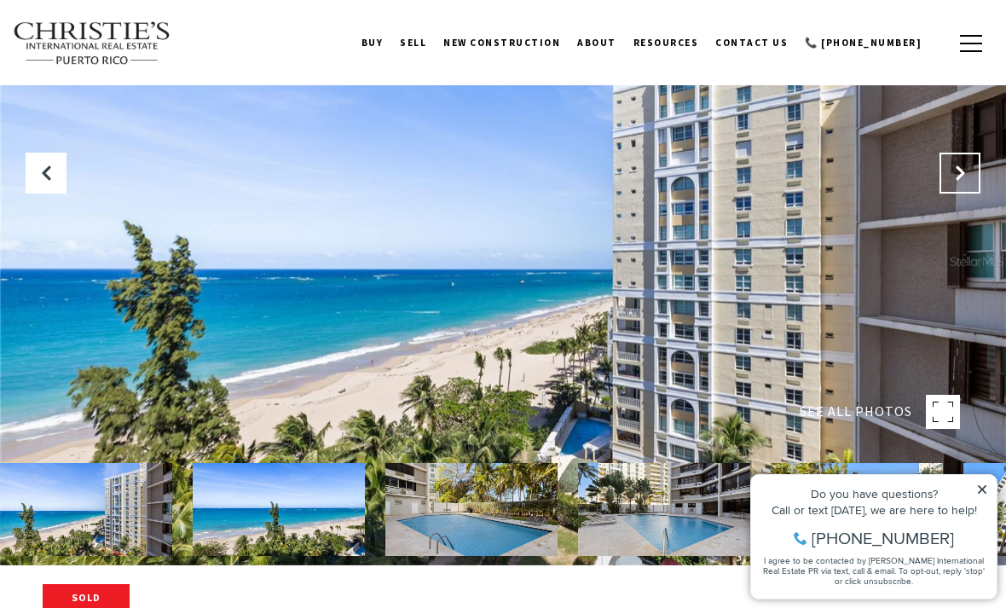
click at [953, 182] on icon "Next Slide" at bounding box center [959, 173] width 17 height 17
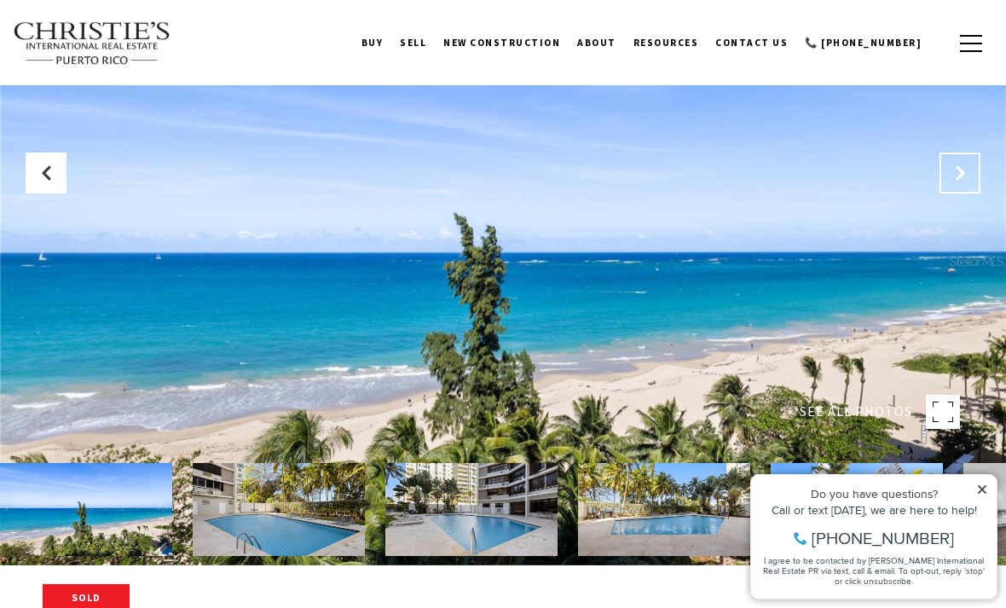
click at [959, 182] on icon "Next Slide" at bounding box center [959, 173] width 17 height 17
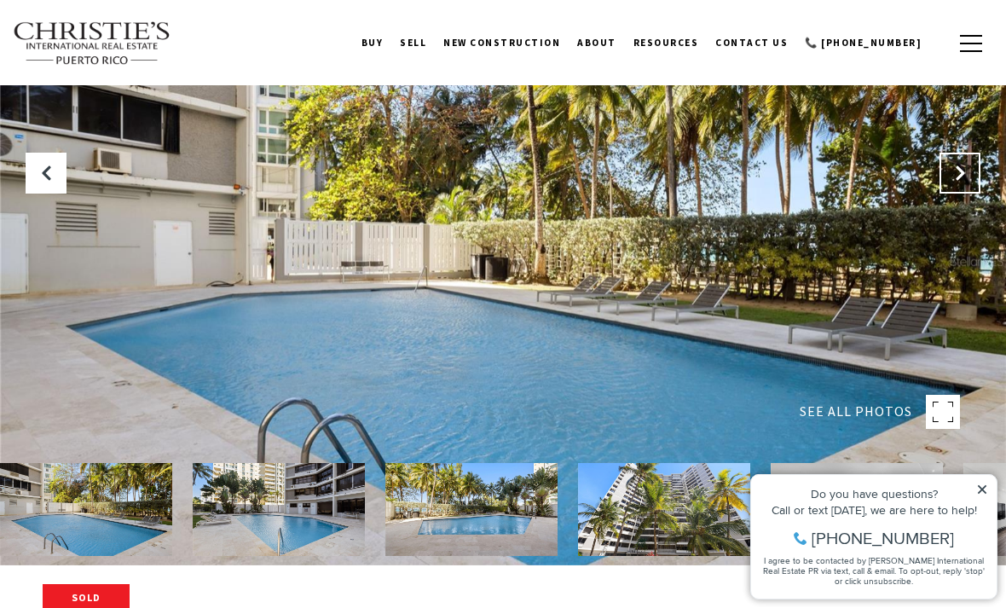
click at [960, 182] on icon "Next Slide" at bounding box center [959, 173] width 17 height 17
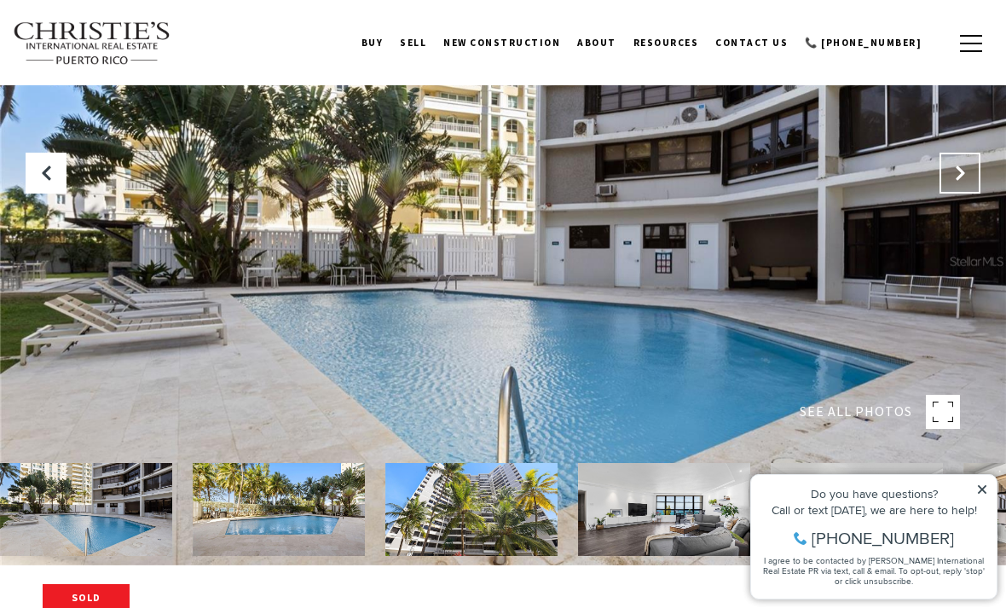
click at [961, 182] on icon "Next Slide" at bounding box center [959, 173] width 17 height 17
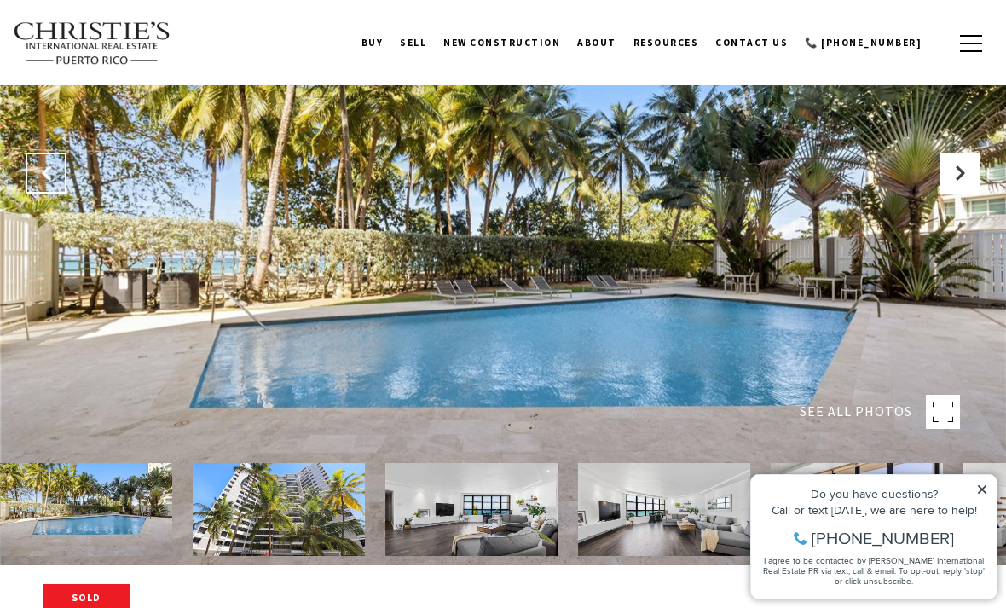
click at [61, 193] on button "Previous Slide" at bounding box center [46, 173] width 41 height 41
